Goal: Transaction & Acquisition: Subscribe to service/newsletter

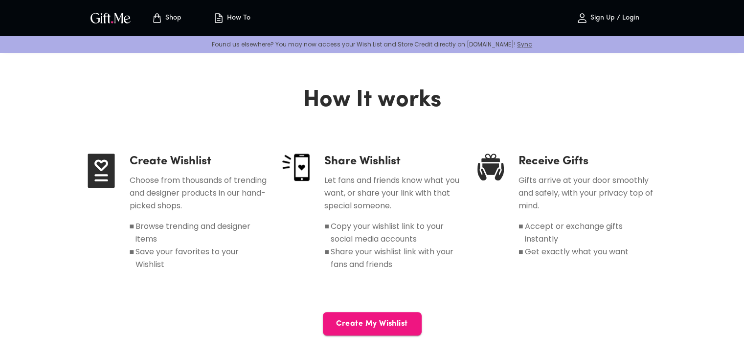
scroll to position [440, 0]
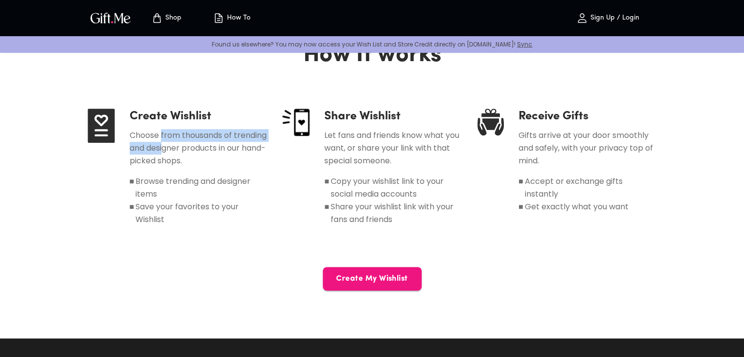
drag, startPoint x: 178, startPoint y: 139, endPoint x: 200, endPoint y: 151, distance: 24.8
click at [200, 151] on h6 "Choose from thousands of trending and designer products in our hand-picked shop…" at bounding box center [199, 148] width 138 height 38
click at [204, 151] on h6 "Choose from thousands of trending and designer products in our hand-picked shop…" at bounding box center [199, 148] width 138 height 38
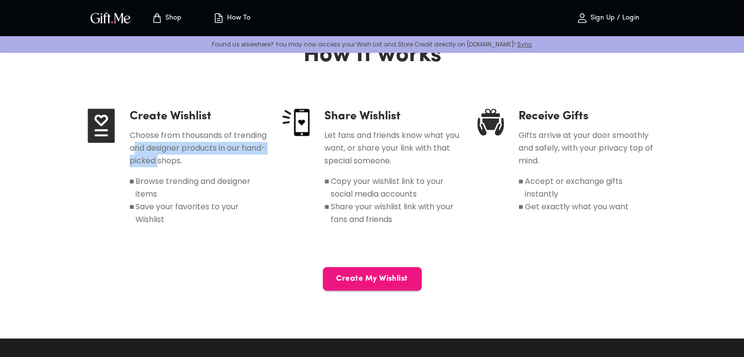
drag, startPoint x: 184, startPoint y: 151, endPoint x: 171, endPoint y: 143, distance: 15.4
click at [171, 143] on h6 "Choose from thousands of trending and designer products in our hand-picked shop…" at bounding box center [199, 148] width 138 height 38
drag, startPoint x: 344, startPoint y: 135, endPoint x: 394, endPoint y: 141, distance: 50.3
click at [394, 141] on h6 "Let fans and friends know what you want, or share your link with that special s…" at bounding box center [393, 148] width 138 height 38
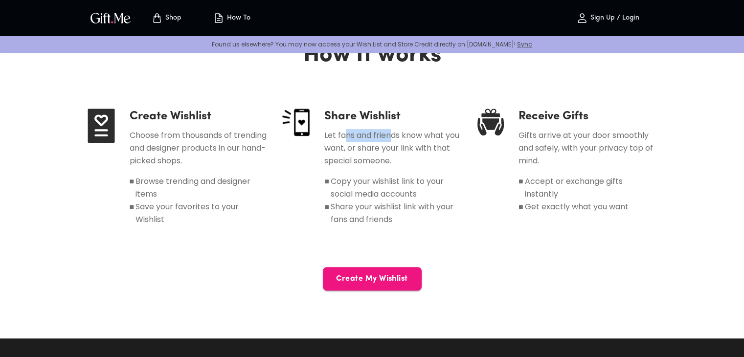
click at [394, 141] on h6 "Let fans and friends know what you want, or share your link with that special s…" at bounding box center [393, 148] width 138 height 38
drag, startPoint x: 389, startPoint y: 147, endPoint x: 411, endPoint y: 147, distance: 22.5
click at [411, 147] on h6 "Let fans and friends know what you want, or share your link with that special s…" at bounding box center [393, 148] width 138 height 38
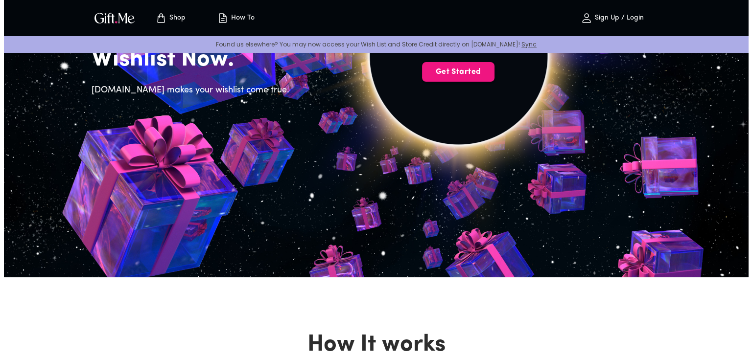
scroll to position [0, 0]
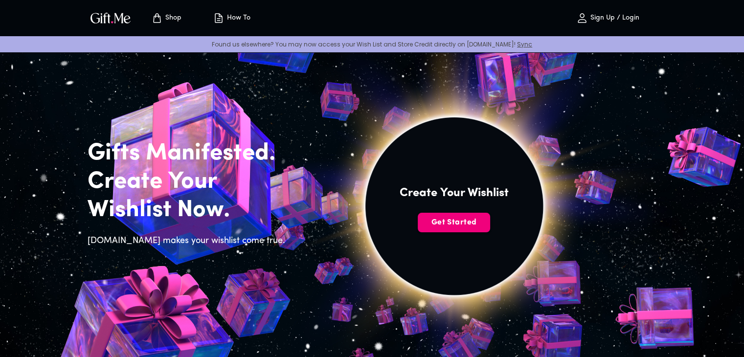
click at [439, 221] on span "Get Started" at bounding box center [454, 222] width 72 height 11
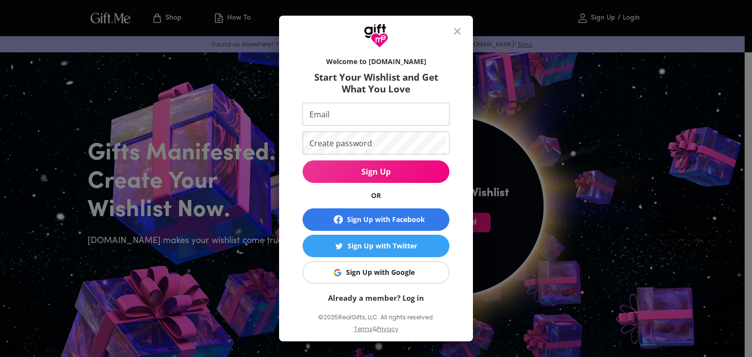
click at [378, 273] on div "Sign Up with Google" at bounding box center [380, 272] width 69 height 11
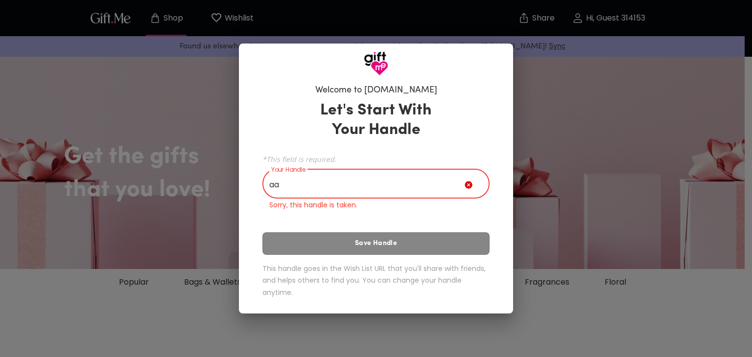
type input "a"
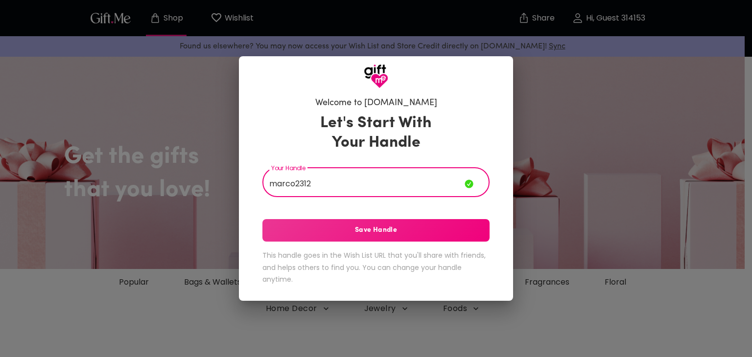
type input "marco2312"
click at [348, 230] on span "Save Handle" at bounding box center [375, 230] width 227 height 11
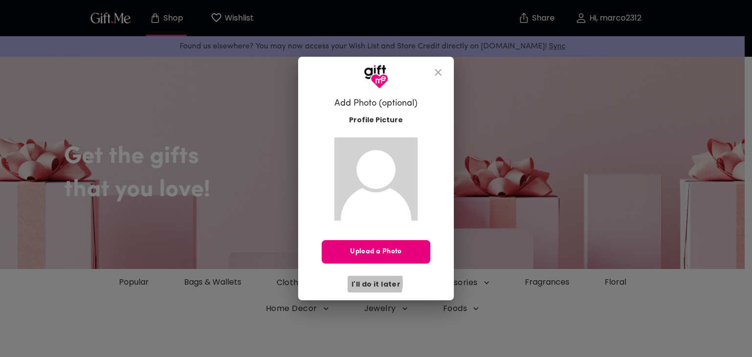
click at [371, 282] on span "I'll do it later" at bounding box center [375, 284] width 49 height 11
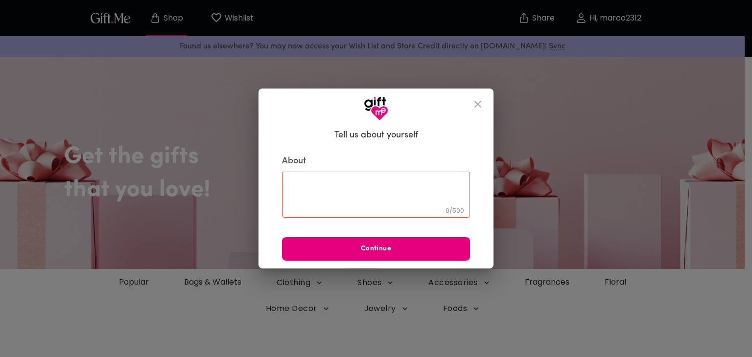
click at [476, 104] on icon "close" at bounding box center [478, 104] width 12 height 12
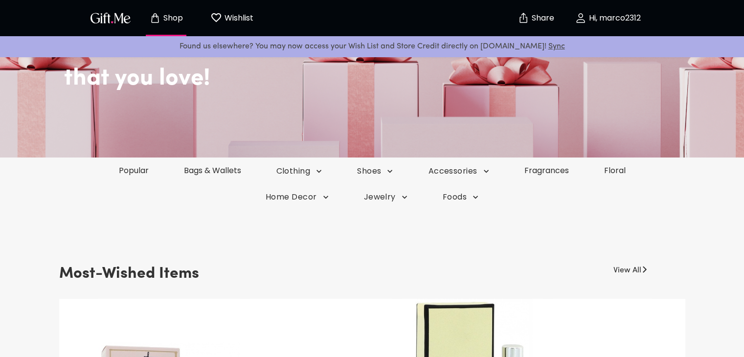
scroll to position [49, 0]
